Goal: Task Accomplishment & Management: Complete application form

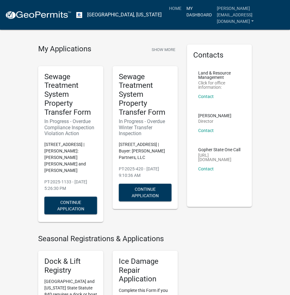
click at [207, 9] on link "My Dashboard" at bounding box center [199, 11] width 30 height 18
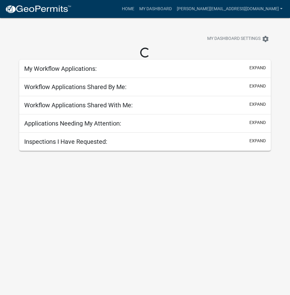
select select "3: 100"
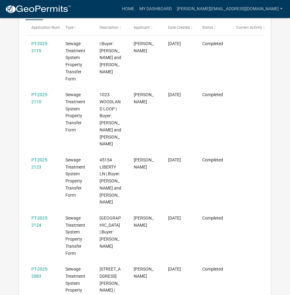
scroll to position [20, 0]
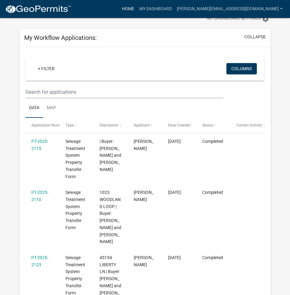
click at [137, 9] on link "Home" at bounding box center [127, 9] width 17 height 12
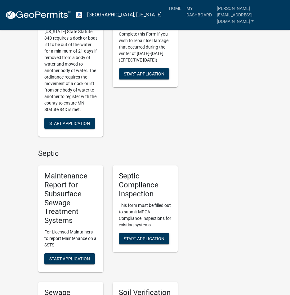
scroll to position [372, 0]
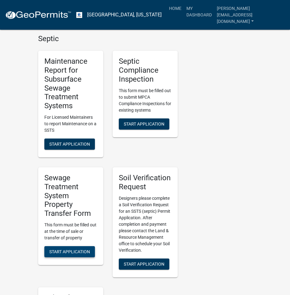
click at [66, 247] on button "Start Application" at bounding box center [69, 252] width 50 height 11
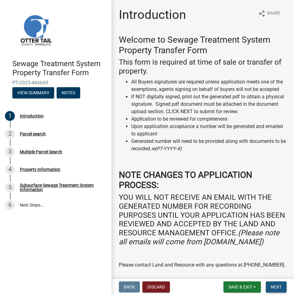
click at [273, 287] on span "Next" at bounding box center [276, 287] width 11 height 5
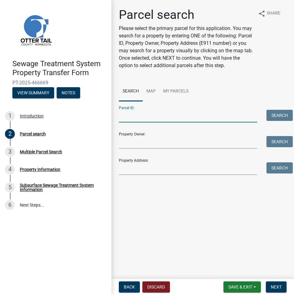
click at [139, 113] on input "Parcel ID:" at bounding box center [188, 116] width 138 height 13
paste input "71-002-99-1914-000"
type input "71-002-99-1914-000"
click at [276, 116] on button "Search" at bounding box center [280, 115] width 26 height 11
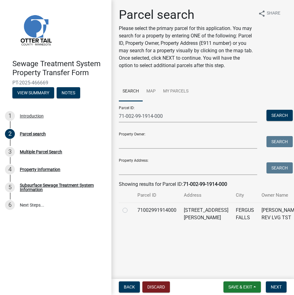
click at [130, 207] on label at bounding box center [130, 207] width 0 height 0
click at [130, 211] on input "radio" at bounding box center [132, 209] width 4 height 4
radio input "true"
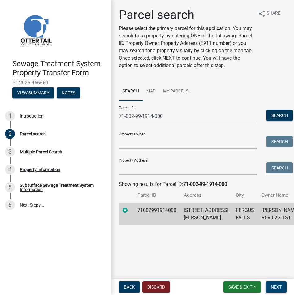
click at [268, 287] on button "Next" at bounding box center [276, 287] width 21 height 11
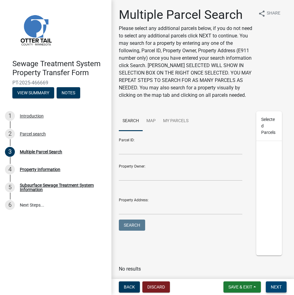
click at [277, 288] on span "Next" at bounding box center [276, 287] width 11 height 5
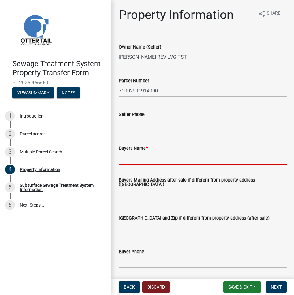
click at [126, 161] on input "Buyers Name *" at bounding box center [203, 158] width 168 height 13
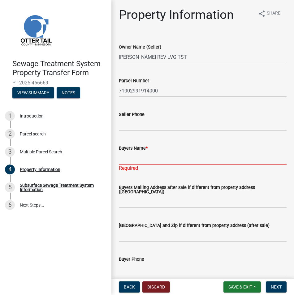
click at [125, 159] on input "Buyers Name *" at bounding box center [203, 158] width 168 height 13
paste input "[PERSON_NAME] and [PERSON_NAME]"
type input "[PERSON_NAME] and [PERSON_NAME]"
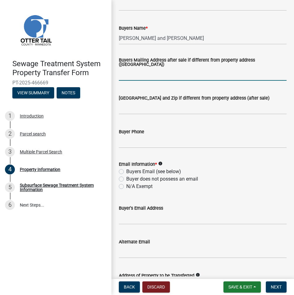
scroll to position [124, 0]
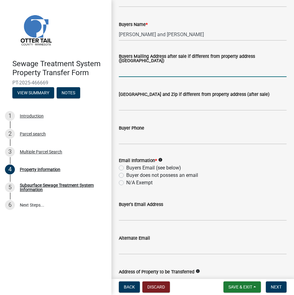
click at [126, 184] on label "N/A Exempt" at bounding box center [139, 182] width 26 height 7
click at [126, 183] on input "N/A Exempt" at bounding box center [128, 181] width 4 height 4
radio input "true"
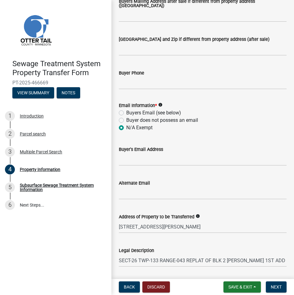
scroll to position [267, 0]
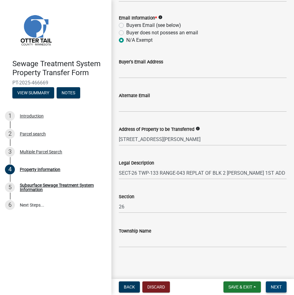
click at [277, 289] on span "Next" at bounding box center [276, 287] width 11 height 5
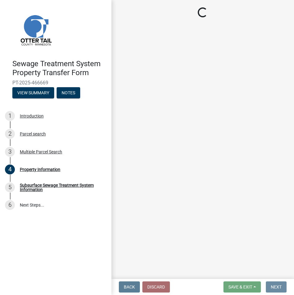
scroll to position [0, 0]
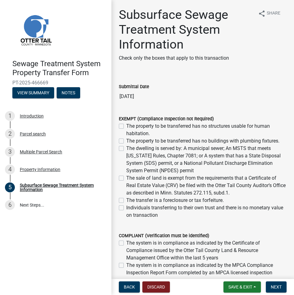
click at [126, 149] on label "The dwelling is served by: A municipal sewer; An MSTS that meets [US_STATE] Rul…" at bounding box center [206, 160] width 160 height 30
click at [126, 149] on input "The dwelling is served by: A municipal sewer; An MSTS that meets [US_STATE] Rul…" at bounding box center [128, 147] width 4 height 4
checkbox input "true"
checkbox input "false"
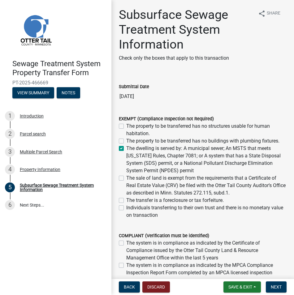
checkbox input "true"
checkbox input "false"
click at [272, 287] on span "Next" at bounding box center [276, 287] width 11 height 5
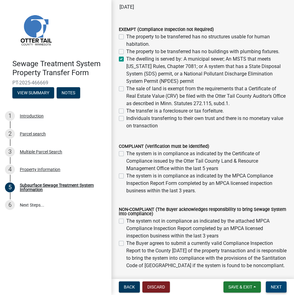
scroll to position [93, 0]
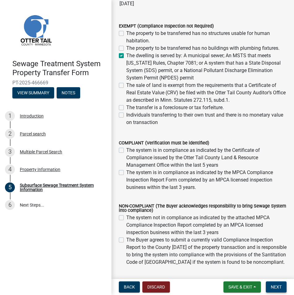
click at [281, 286] on span "Next" at bounding box center [276, 287] width 11 height 5
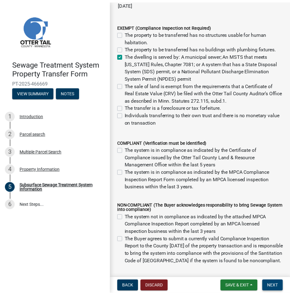
scroll to position [0, 0]
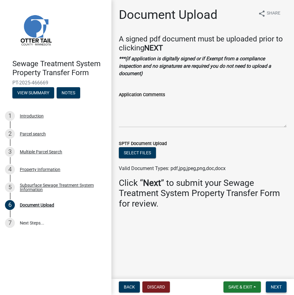
click at [280, 287] on span "Next" at bounding box center [276, 287] width 11 height 5
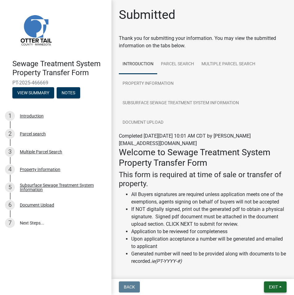
click at [280, 287] on button "Exit" at bounding box center [275, 287] width 23 height 11
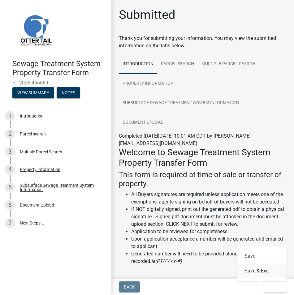
click at [267, 270] on button "Save & Exit" at bounding box center [262, 271] width 50 height 15
